Goal: Information Seeking & Learning: Learn about a topic

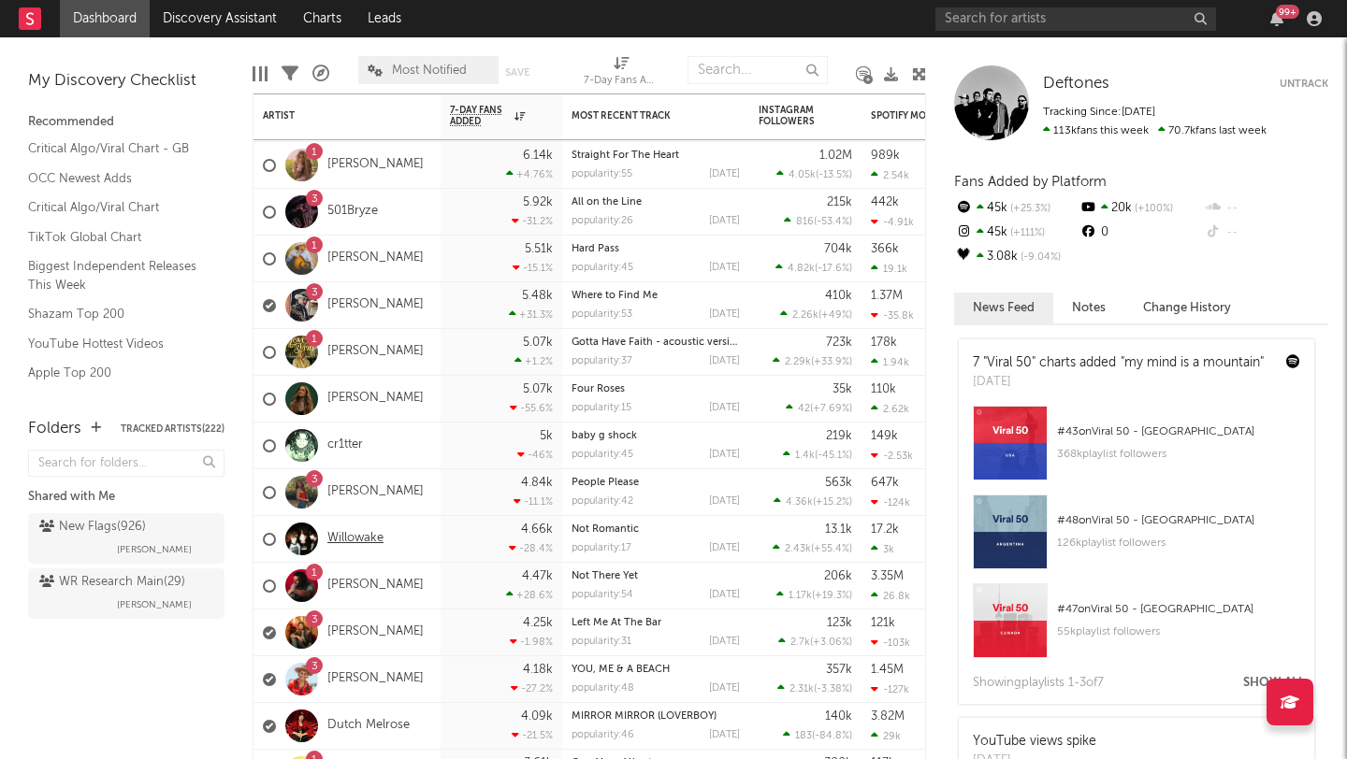
click at [370, 535] on link "Willowake" at bounding box center [355, 539] width 56 height 16
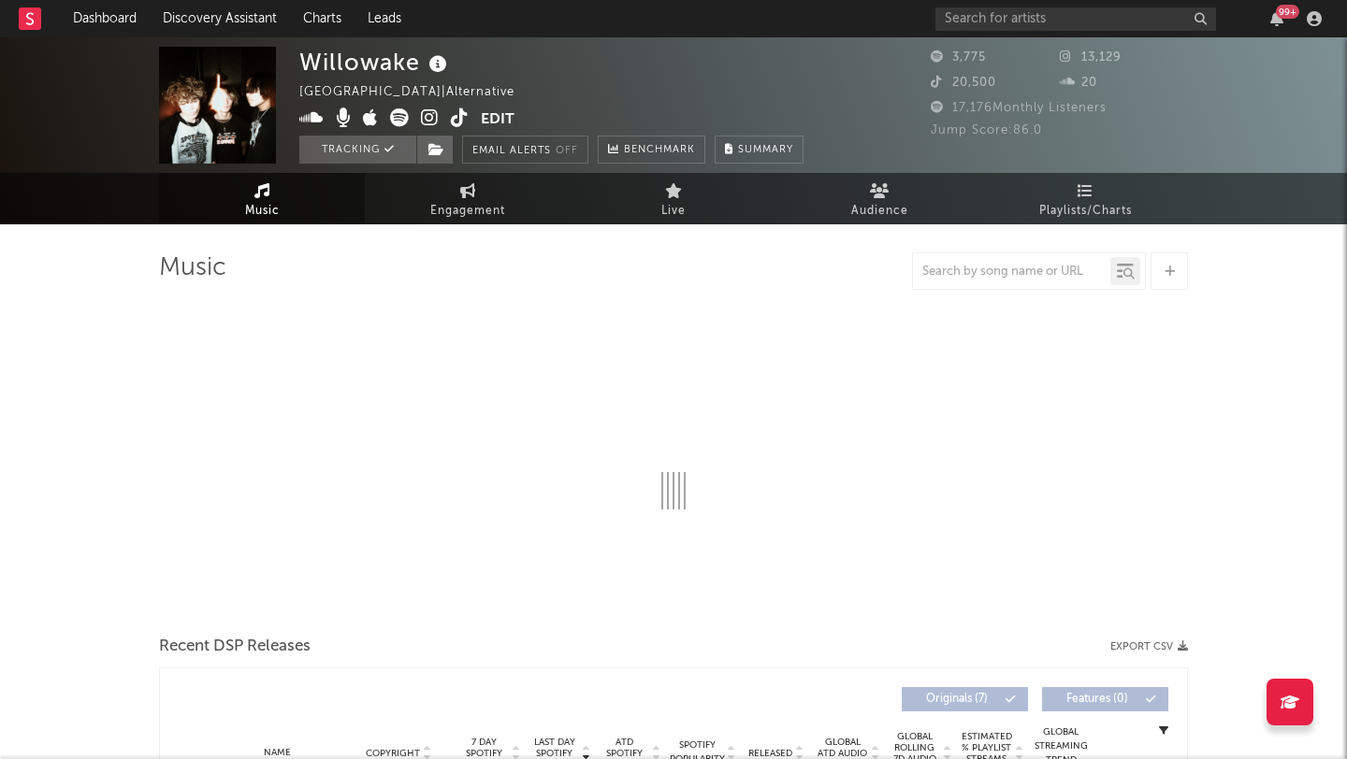
select select "1w"
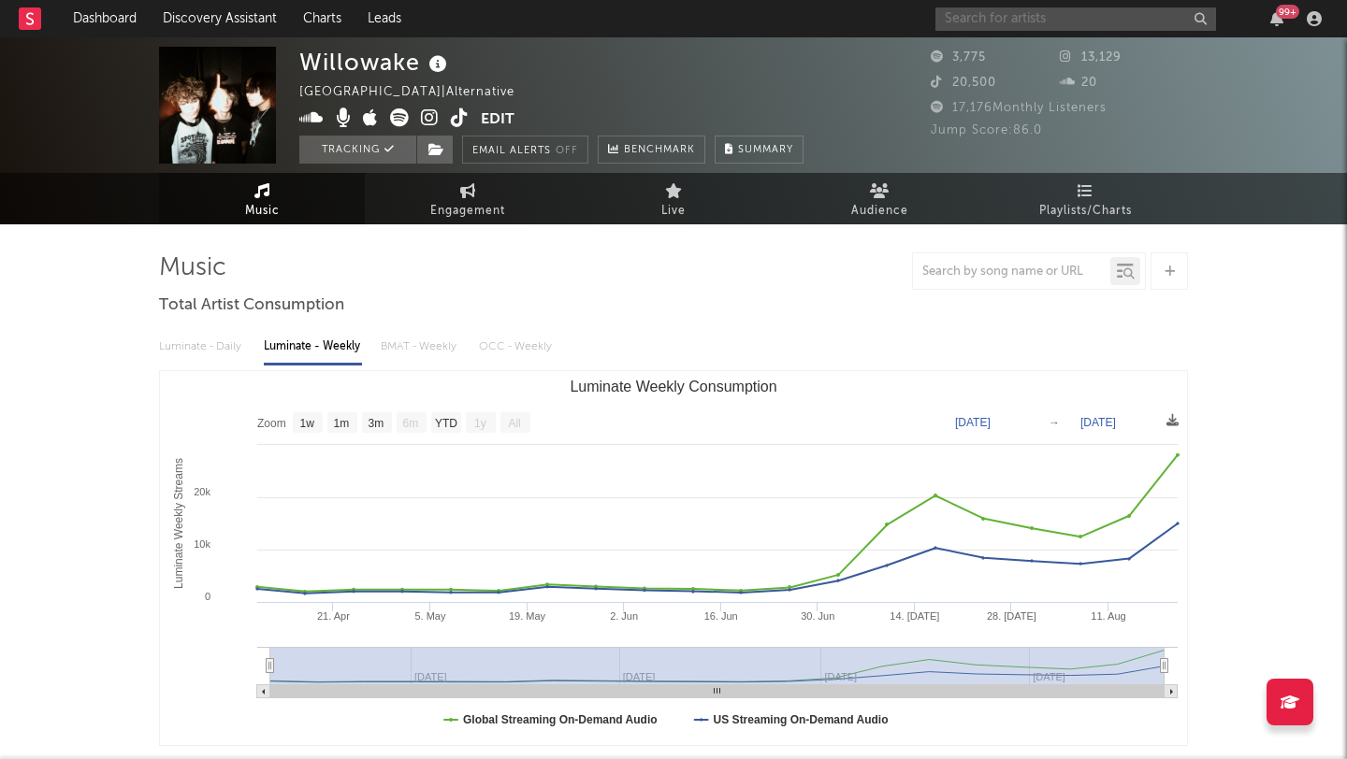
click at [1003, 22] on input "text" at bounding box center [1075, 18] width 281 height 23
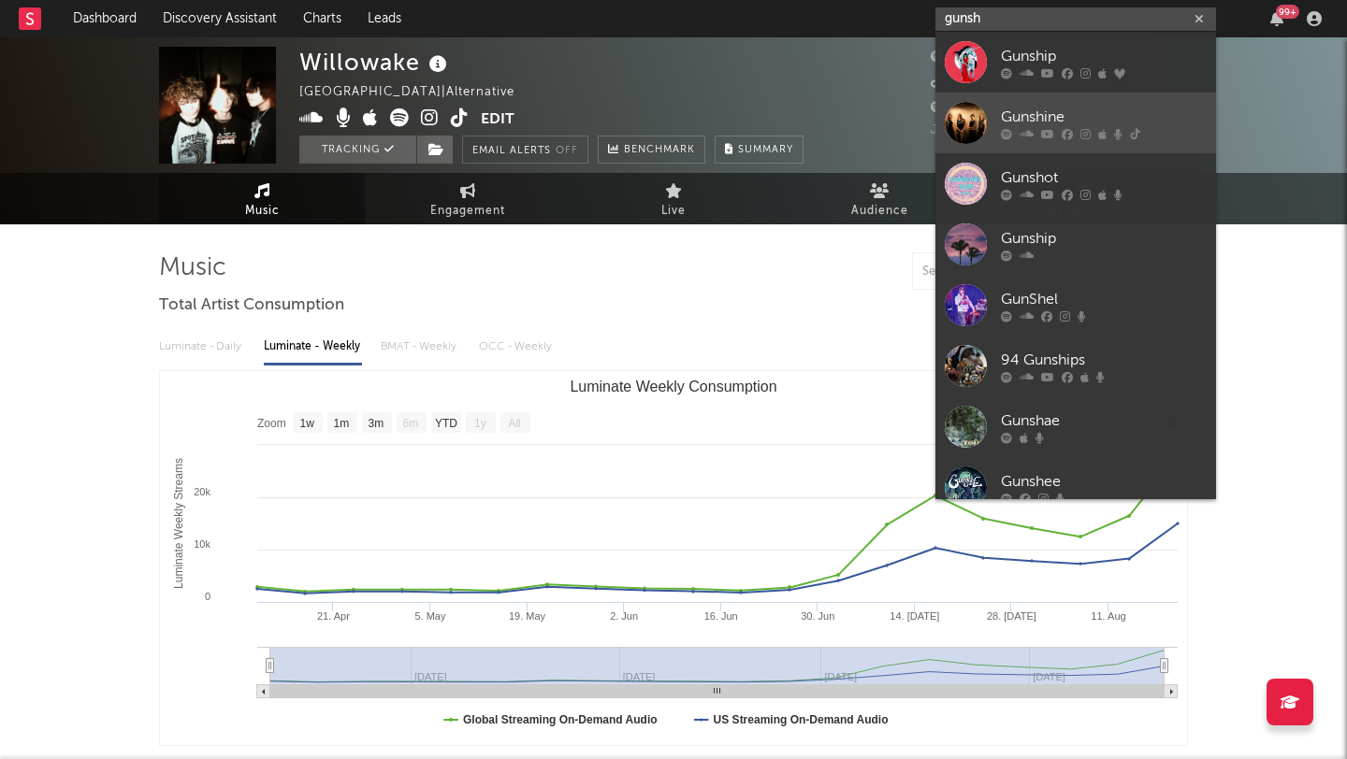
type input "gunsh"
click at [1035, 113] on div "Gunshine" at bounding box center [1104, 117] width 206 height 22
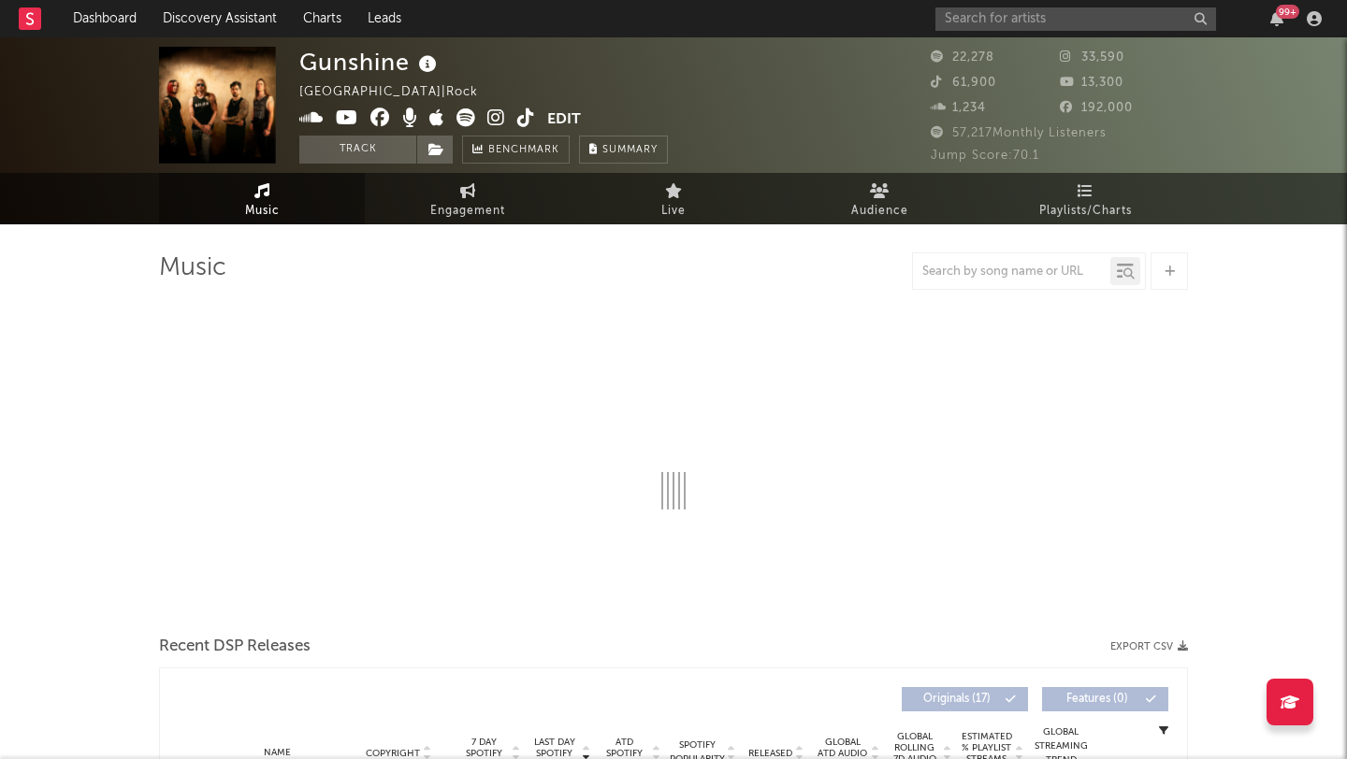
select select "6m"
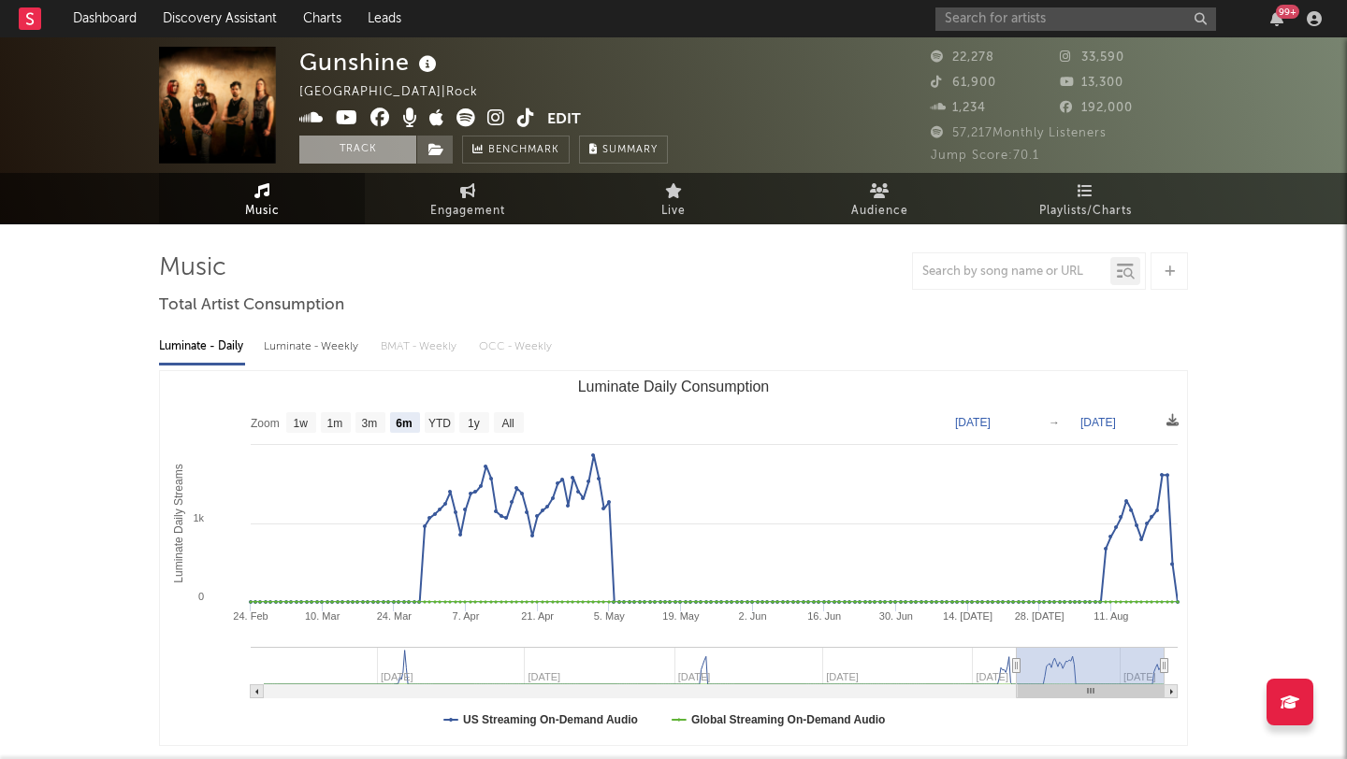
click at [339, 147] on button "Track" at bounding box center [357, 150] width 117 height 28
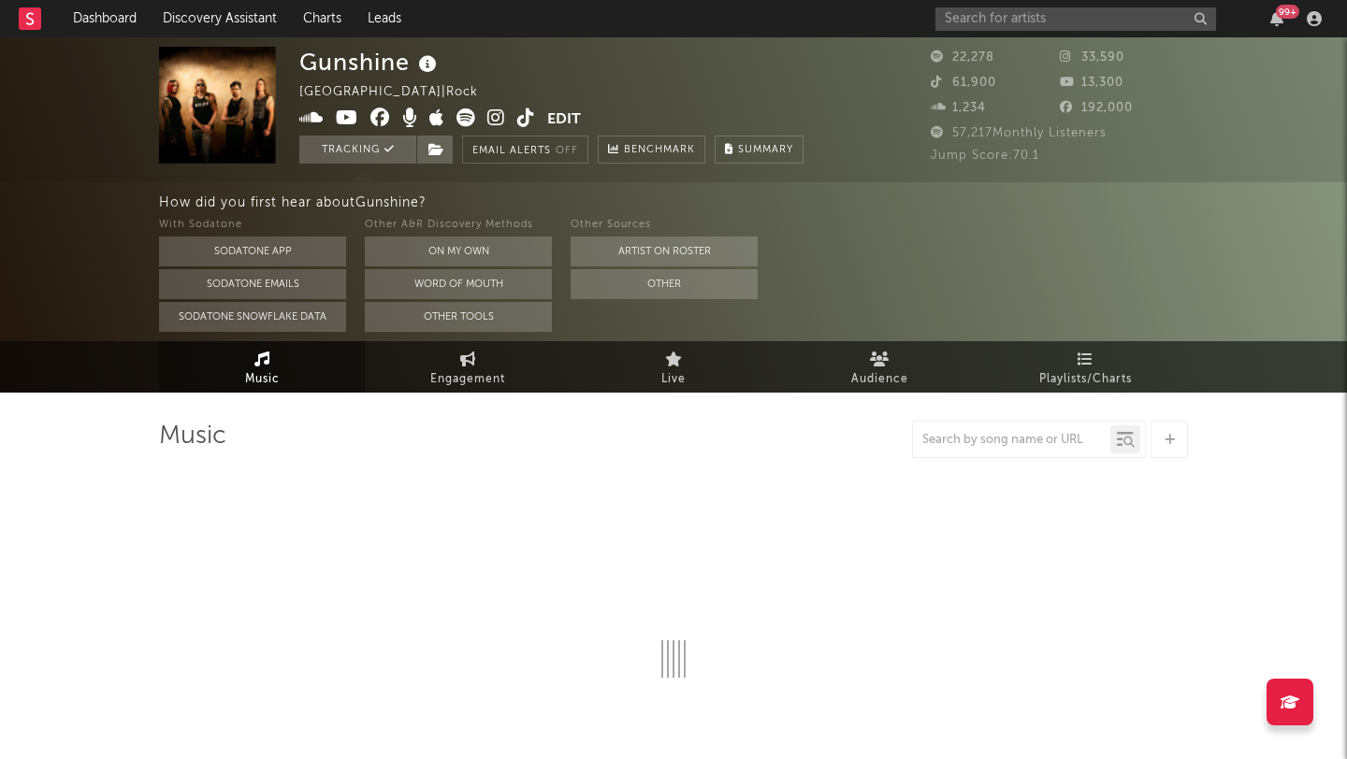
select select "6m"
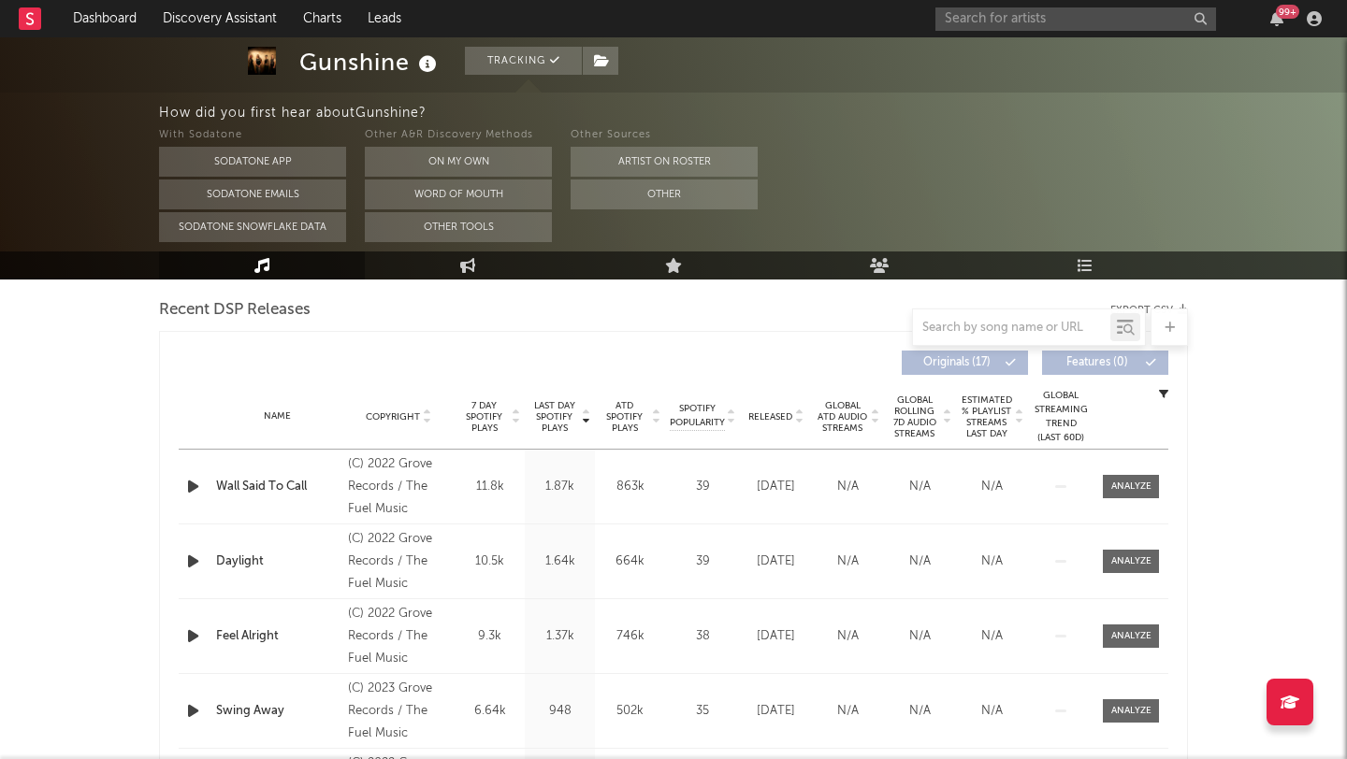
scroll to position [657, 0]
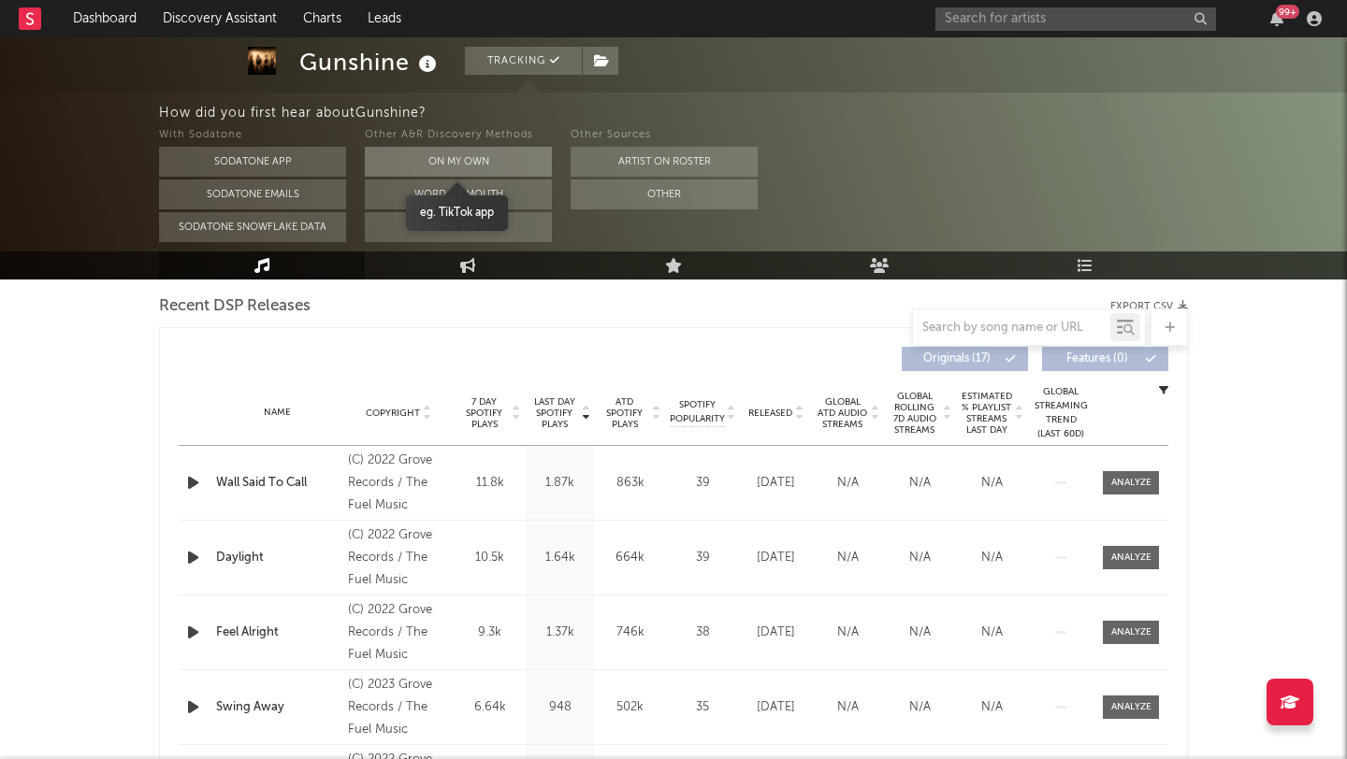
click at [443, 159] on button "On My Own" at bounding box center [458, 162] width 187 height 30
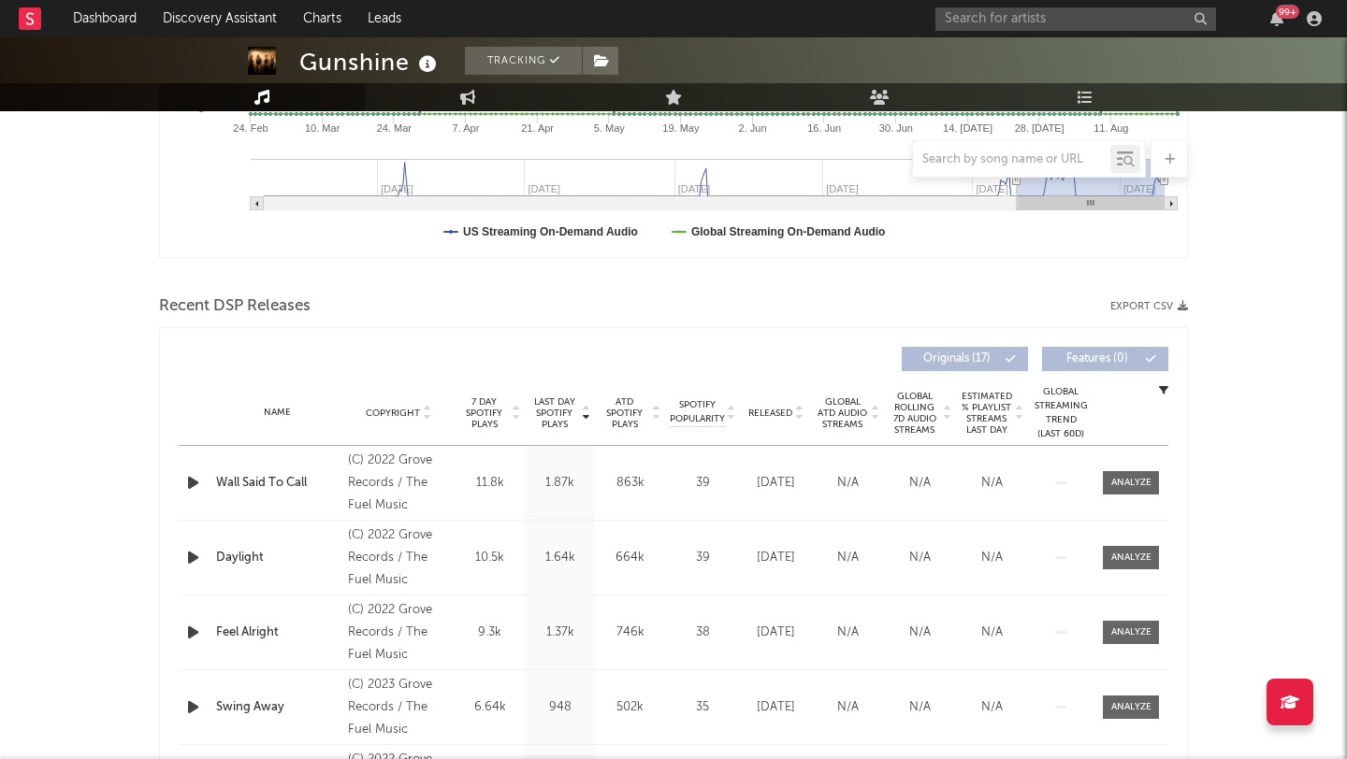
scroll to position [0, 0]
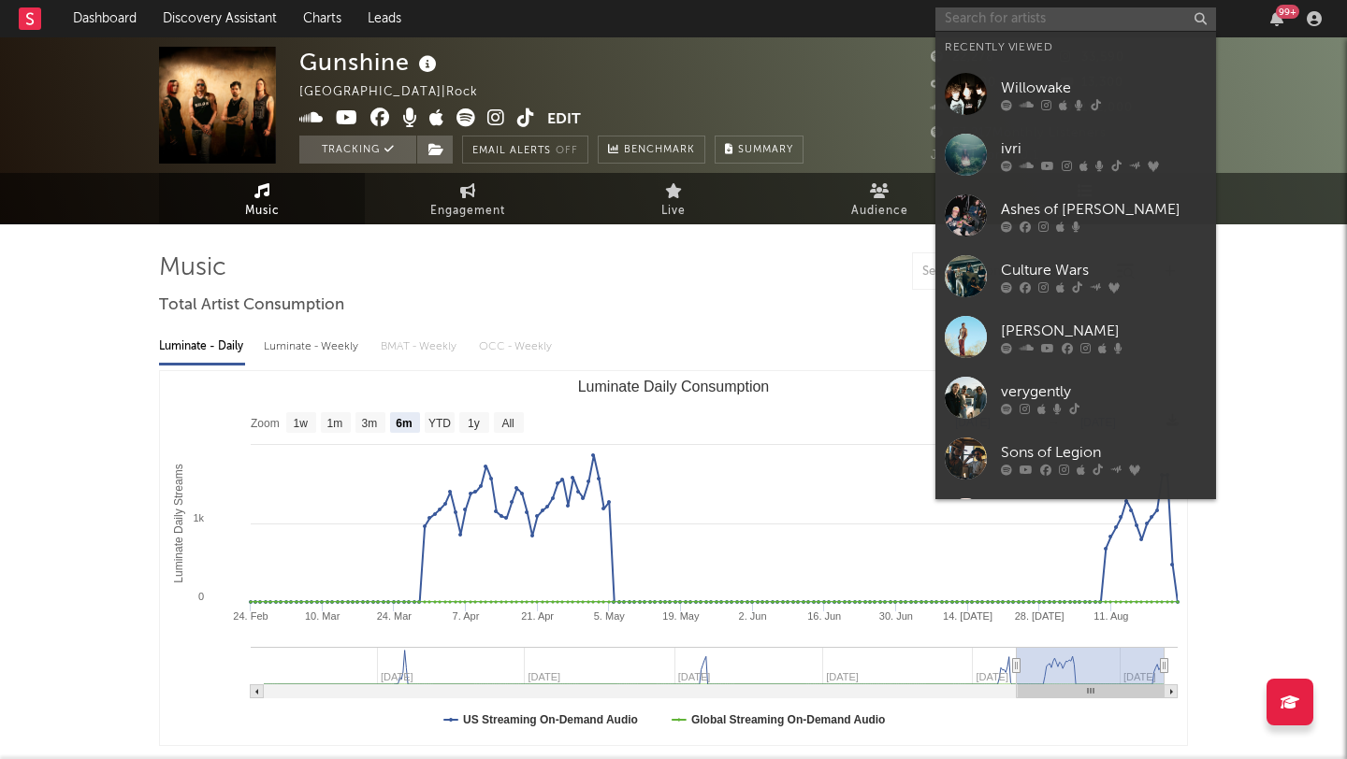
click at [988, 21] on input "text" at bounding box center [1075, 18] width 281 height 23
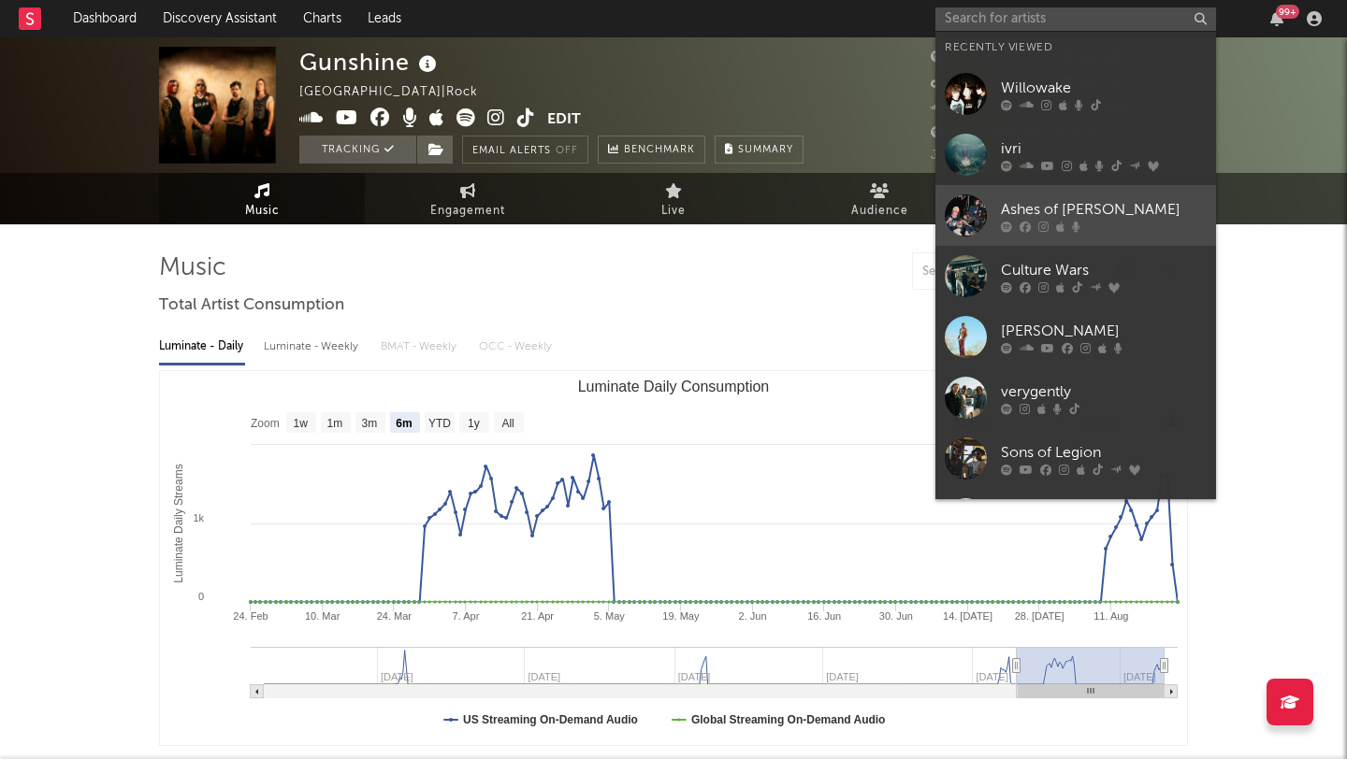
click at [1034, 202] on div "Ashes of [PERSON_NAME]" at bounding box center [1104, 209] width 206 height 22
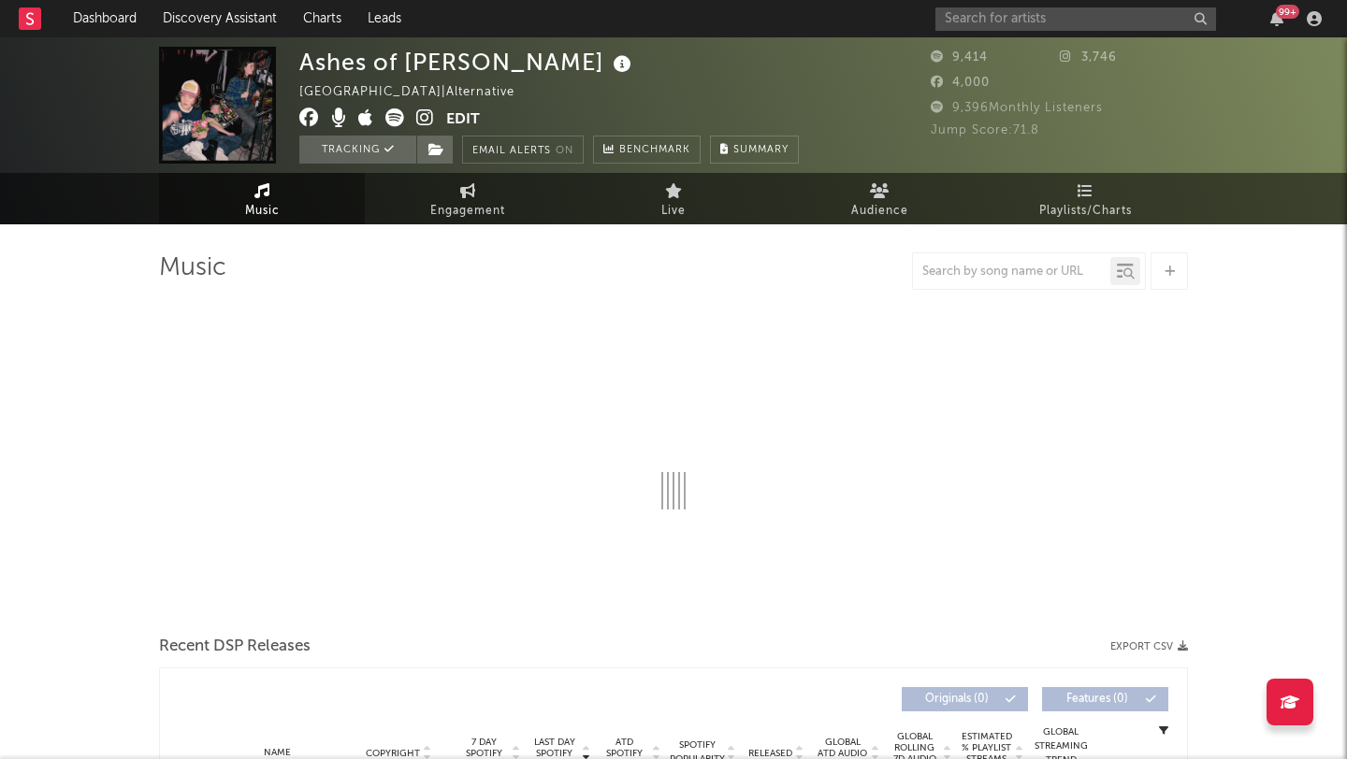
select select "6m"
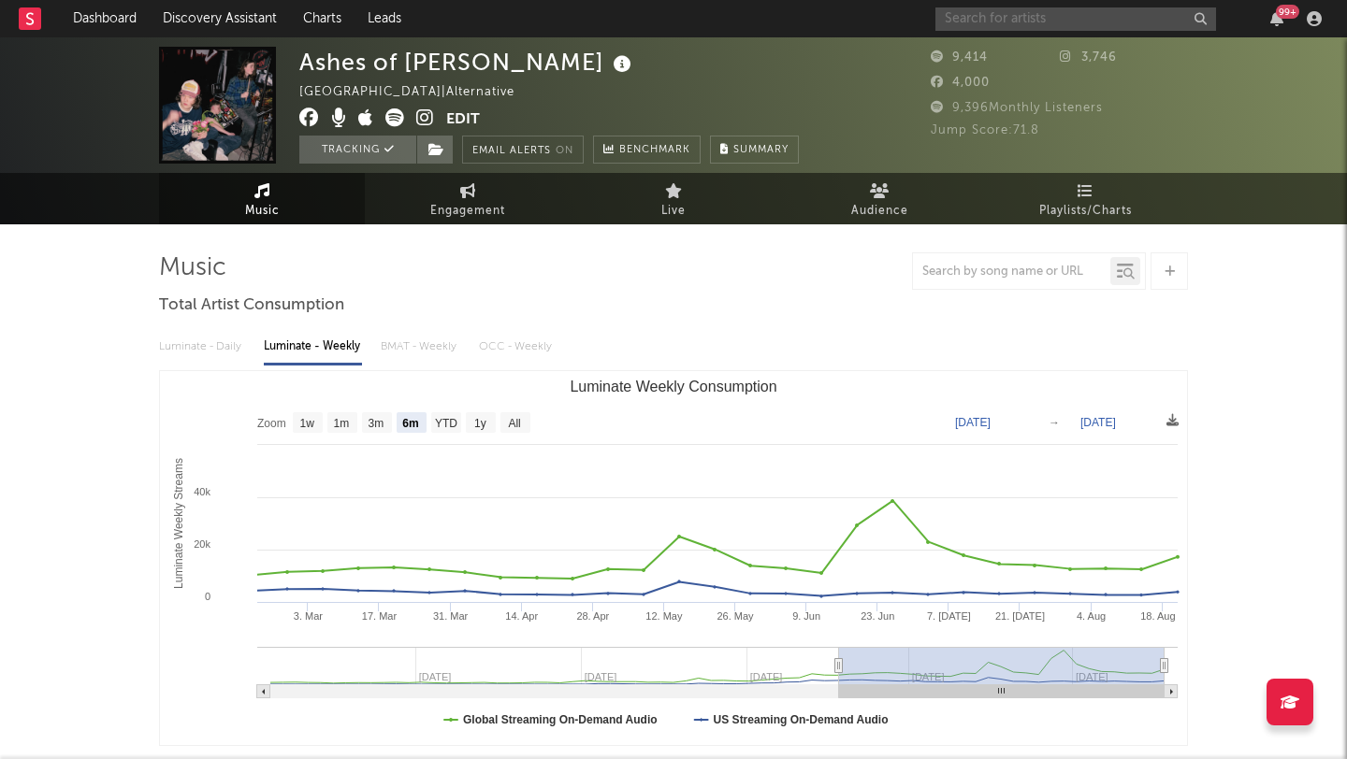
click at [975, 17] on input "text" at bounding box center [1075, 18] width 281 height 23
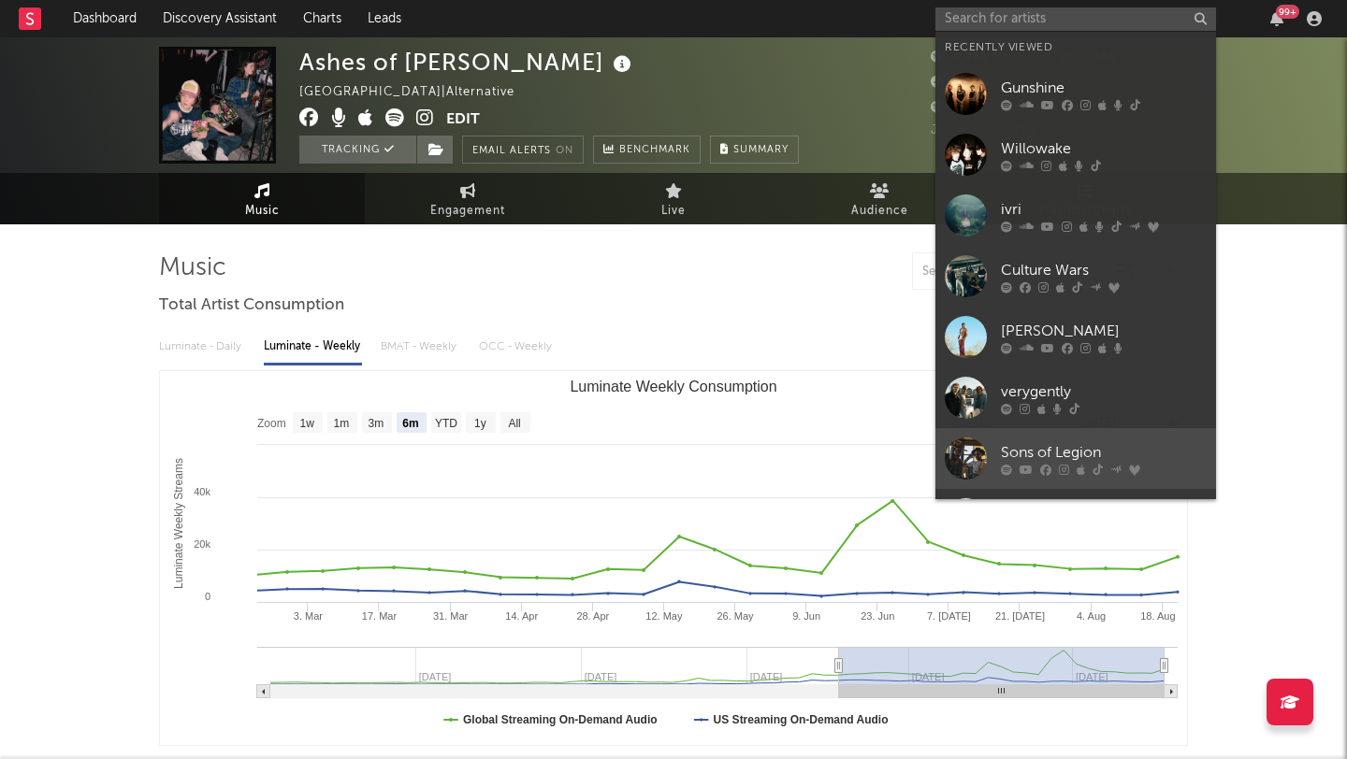
click at [1017, 442] on div "Sons of Legion" at bounding box center [1104, 452] width 206 height 22
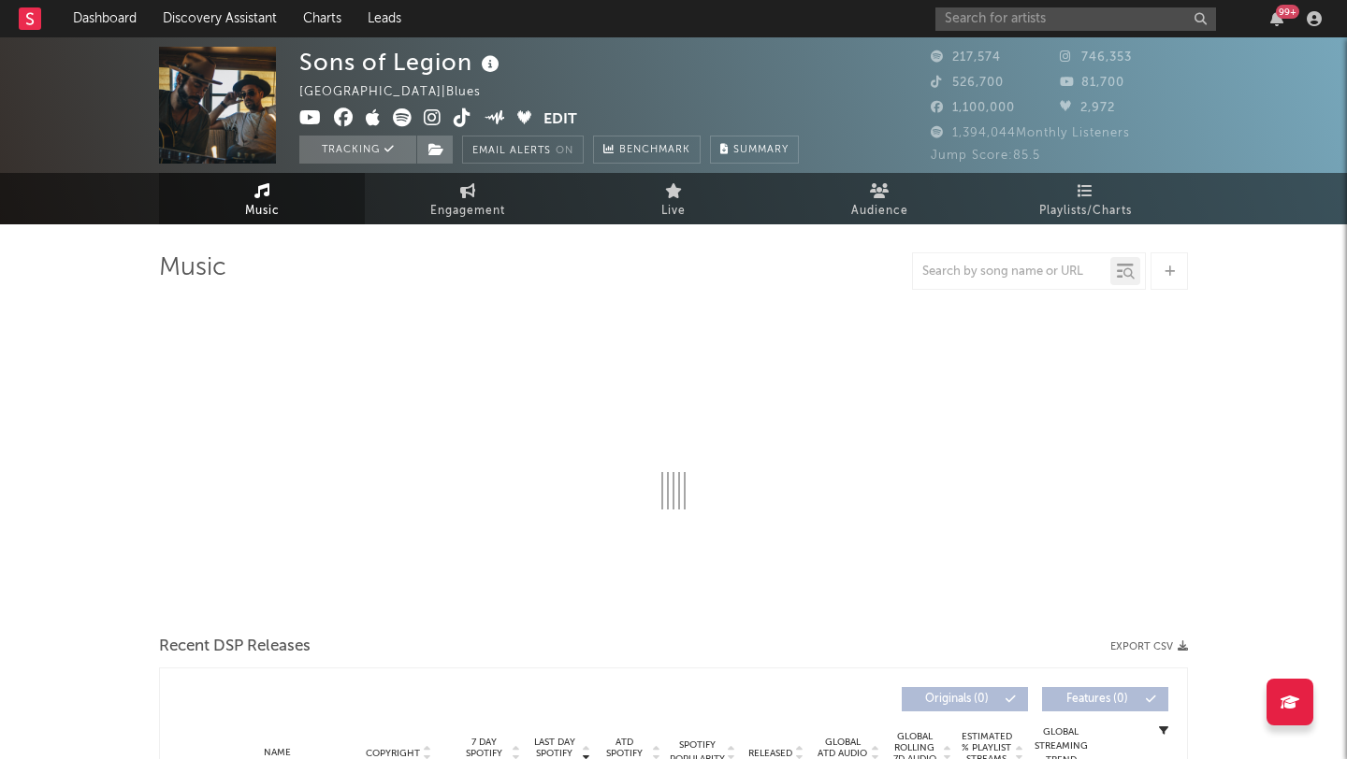
select select "6m"
